Goal: Navigation & Orientation: Go to known website

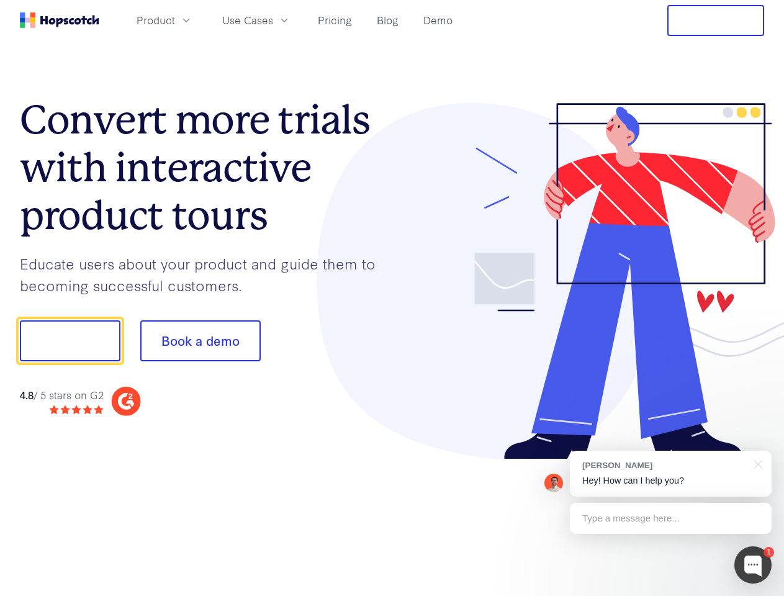
click at [392, 298] on div at bounding box center [578, 281] width 372 height 357
click at [175, 20] on span "Product" at bounding box center [156, 20] width 38 height 16
click at [273, 20] on span "Use Cases" at bounding box center [247, 20] width 51 height 16
click at [716, 20] on button "Free Trial" at bounding box center [715, 20] width 97 height 31
click at [70, 341] on button "Show me!" at bounding box center [70, 340] width 101 height 41
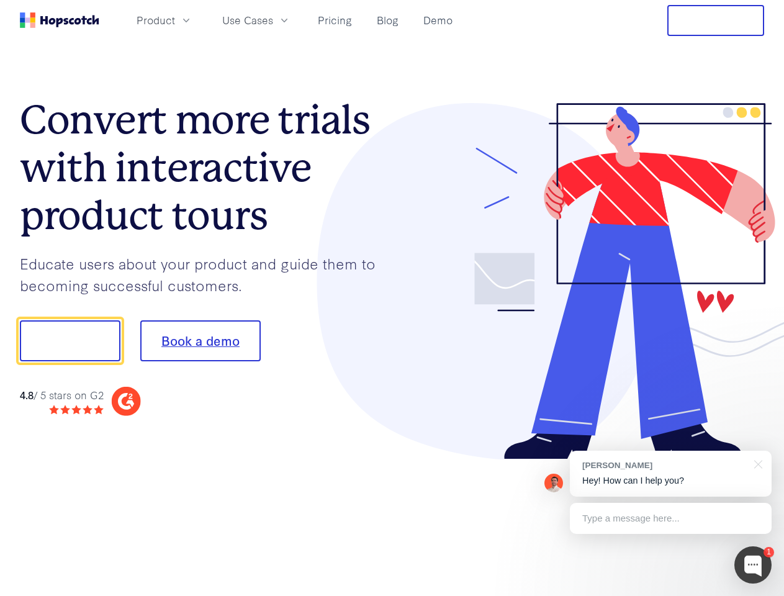
click at [200, 341] on button "Book a demo" at bounding box center [200, 340] width 120 height 41
click at [753, 565] on div at bounding box center [752, 564] width 37 height 37
click at [670, 474] on div "[PERSON_NAME] Hey! How can I help you?" at bounding box center [671, 474] width 202 height 46
click at [756, 463] on div at bounding box center [655, 339] width 233 height 414
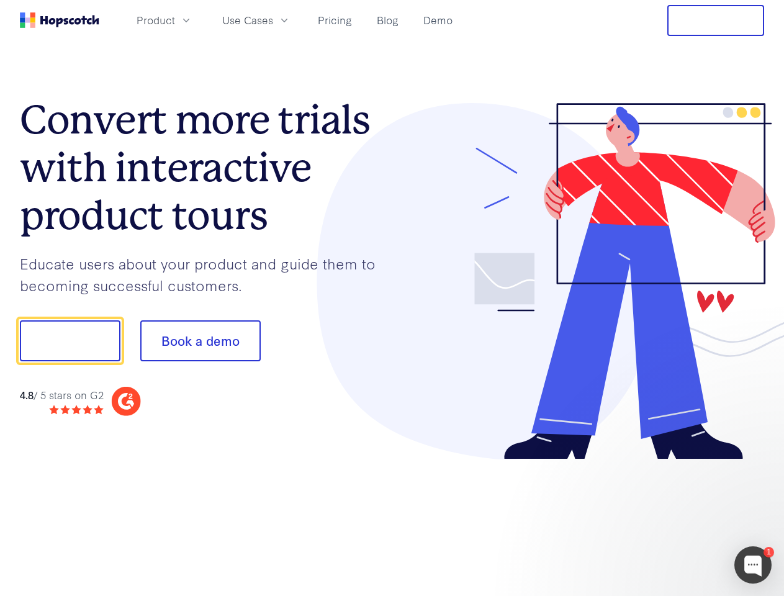
click at [670, 518] on div at bounding box center [655, 423] width 233 height 248
